Goal: Use online tool/utility: Use online tool/utility

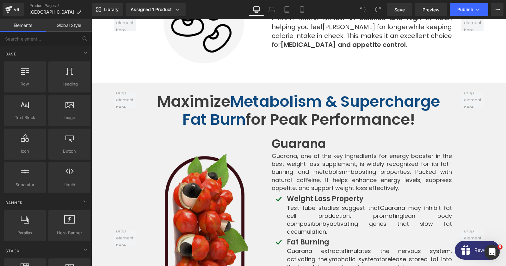
scroll to position [2220, 0]
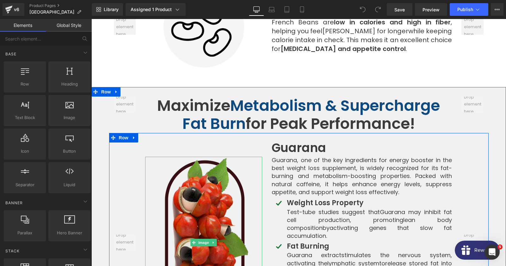
click at [210, 174] on img at bounding box center [203, 242] width 117 height 171
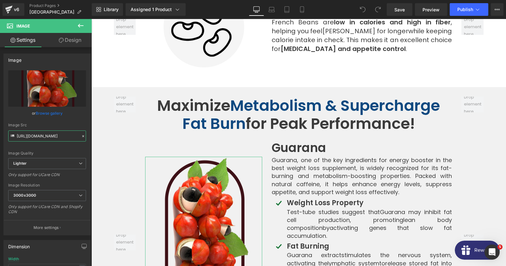
click at [36, 136] on input "[URL][DOMAIN_NAME]" at bounding box center [47, 135] width 78 height 11
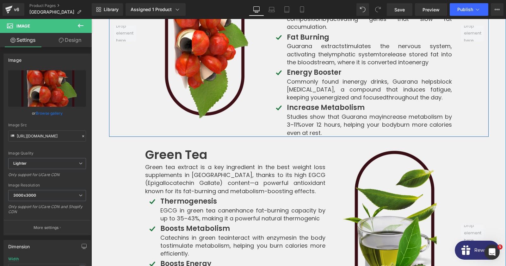
scroll to position [2459, 0]
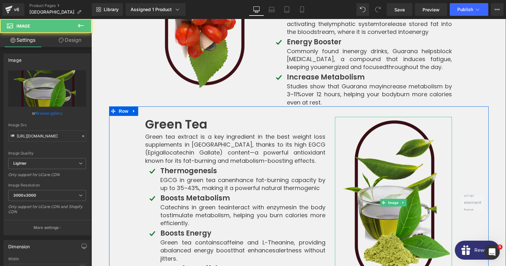
click at [377, 166] on img at bounding box center [393, 202] width 117 height 171
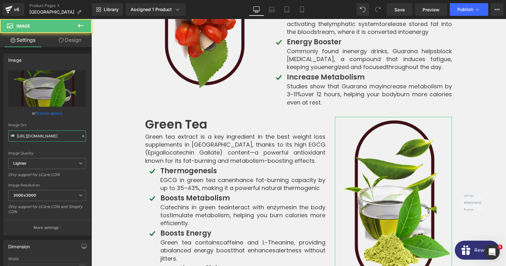
click at [53, 138] on input "[URL][DOMAIN_NAME]" at bounding box center [47, 135] width 78 height 11
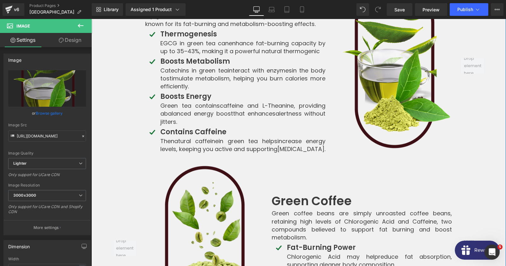
scroll to position [2698, 0]
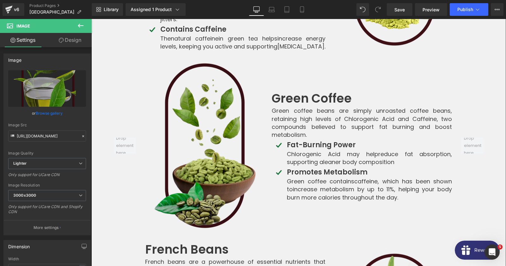
click at [210, 107] on img at bounding box center [203, 145] width 117 height 171
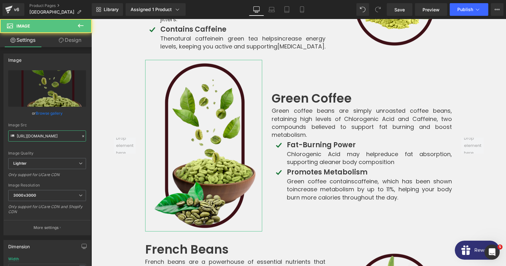
click at [39, 138] on input "[URL][DOMAIN_NAME]" at bounding box center [47, 135] width 78 height 11
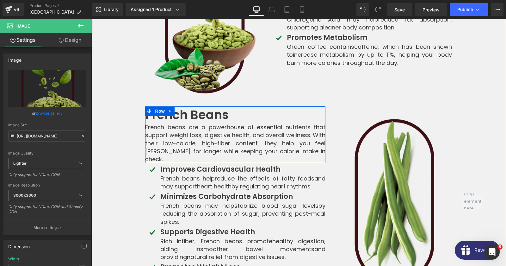
scroll to position [2869, 0]
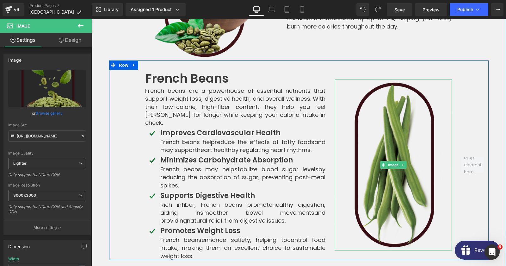
click at [397, 115] on img at bounding box center [393, 164] width 117 height 171
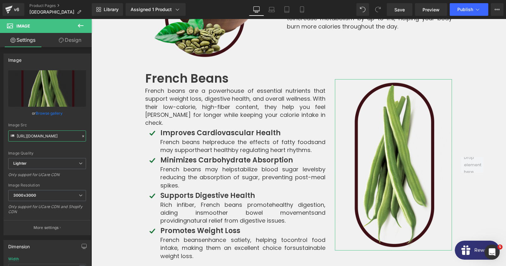
click at [44, 136] on input "[URL][DOMAIN_NAME]" at bounding box center [47, 135] width 78 height 11
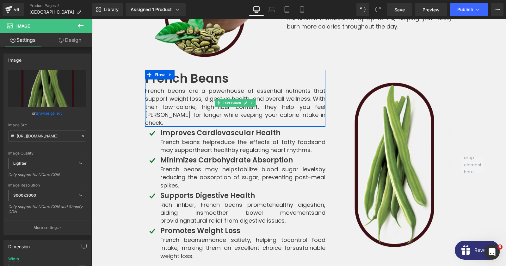
scroll to position [3005, 0]
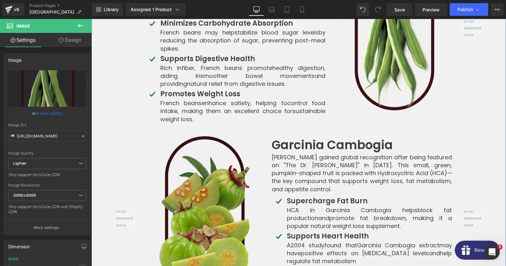
click at [198, 161] on img at bounding box center [203, 217] width 117 height 171
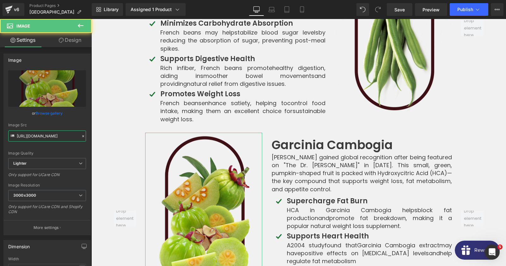
click at [59, 141] on input "[URL][DOMAIN_NAME]" at bounding box center [47, 135] width 78 height 11
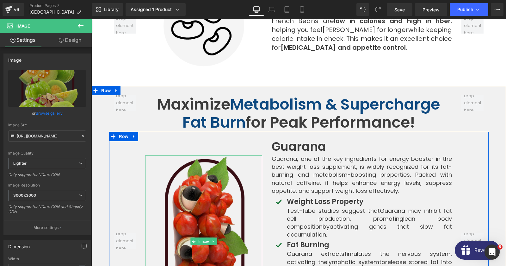
scroll to position [2220, 0]
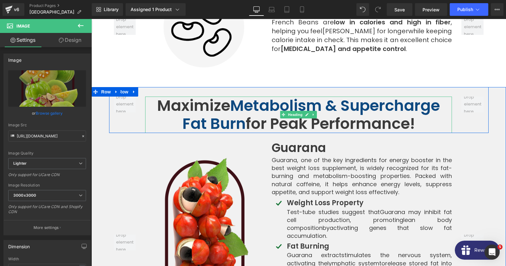
click at [267, 97] on span "Metabolism & Supercharge Fat Burn" at bounding box center [311, 115] width 258 height 40
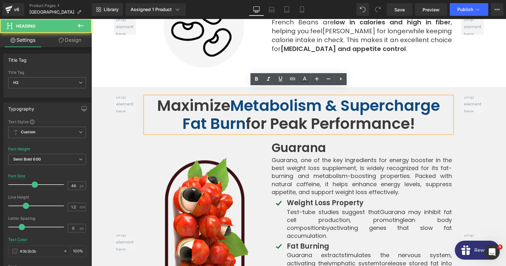
drag, startPoint x: 231, startPoint y: 96, endPoint x: 237, endPoint y: 110, distance: 15.7
click at [237, 110] on strong "Maximize Metabolism & Supercharge Fat Burn for Peak Performance!" at bounding box center [298, 115] width 283 height 40
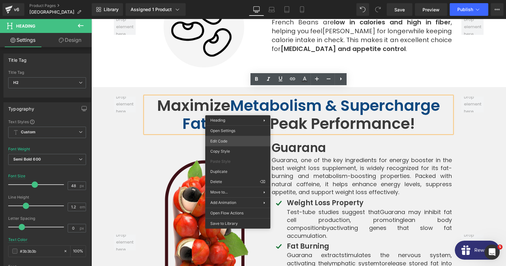
click at [222, 0] on div "You are previewing how the will restyle your page. You can not edit Elements in…" at bounding box center [253, 0] width 506 height 0
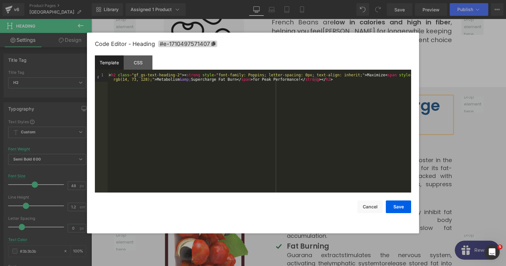
click at [241, 72] on div "Template CSS" at bounding box center [253, 63] width 316 height 17
click at [140, 79] on div "< h2 class = "gf_gs-text-heading-2" > < strong style = "font-family: Poppins; l…" at bounding box center [260, 141] width 304 height 137
click at [377, 77] on div "< h2 class = "gf_gs-text-heading-2" > < strong style = "font-family: Poppins; l…" at bounding box center [260, 141] width 304 height 137
click at [363, 208] on button "Cancel" at bounding box center [369, 206] width 25 height 13
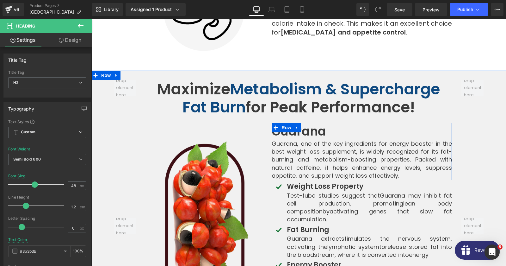
scroll to position [2254, 0]
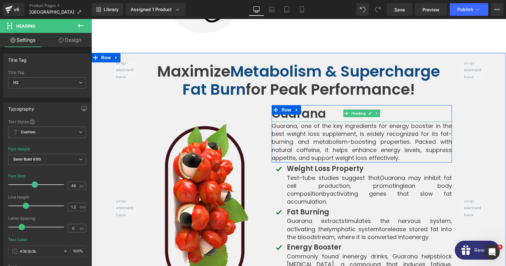
click at [336, 106] on h3 "Guarana" at bounding box center [362, 113] width 180 height 17
